Goal: Navigation & Orientation: Find specific page/section

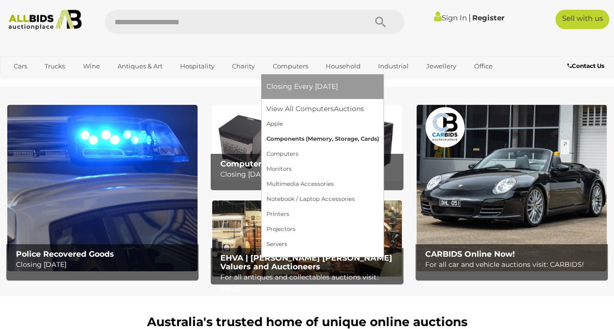
click at [297, 142] on link "Components (Memory, Storage, Cards)" at bounding box center [322, 138] width 113 height 15
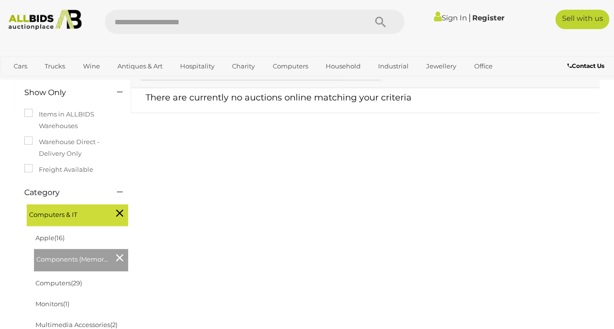
scroll to position [204, 0]
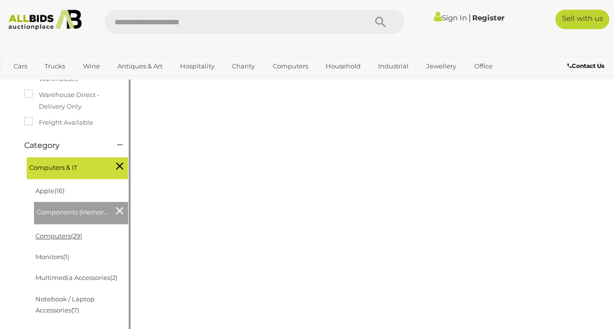
click at [50, 238] on link "Computers (29)" at bounding box center [58, 236] width 47 height 8
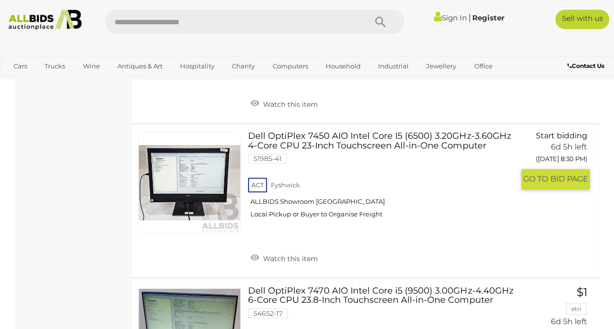
scroll to position [4512, 0]
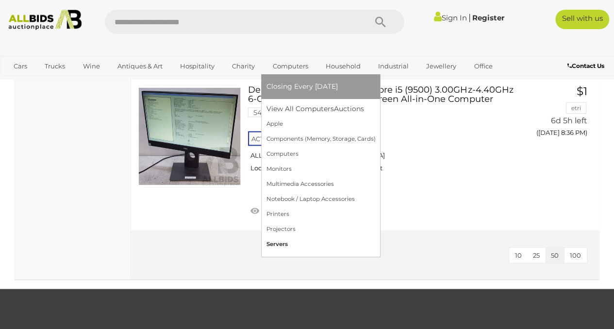
click at [300, 247] on link "Servers" at bounding box center [320, 244] width 109 height 15
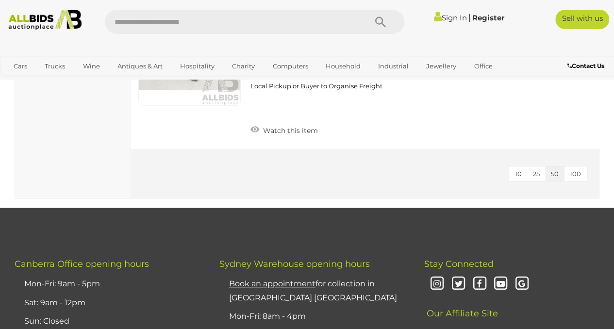
scroll to position [2280, 0]
